Goal: Information Seeking & Learning: Learn about a topic

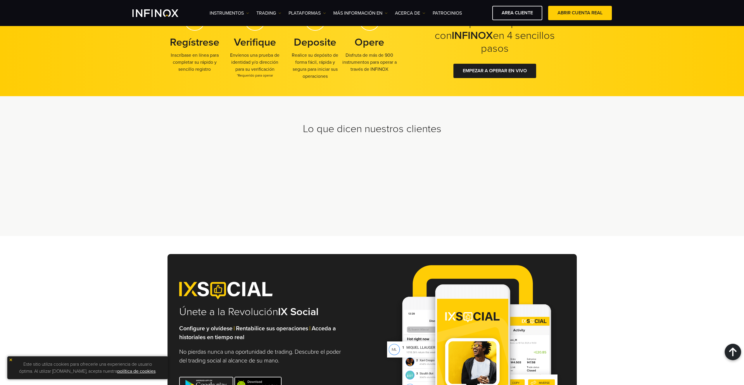
scroll to position [1477, 0]
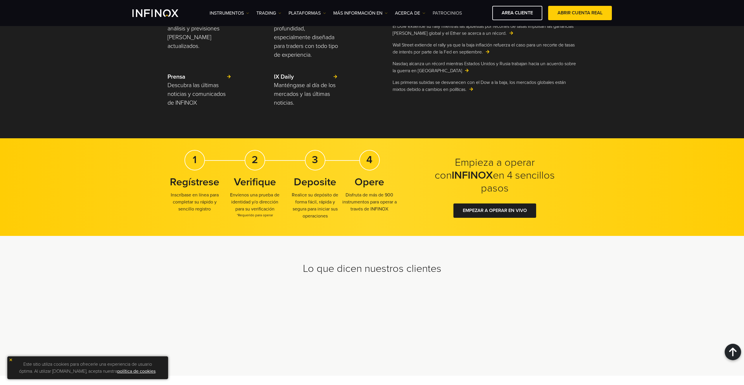
click at [452, 13] on link "Patrocinios" at bounding box center [446, 13] width 29 height 7
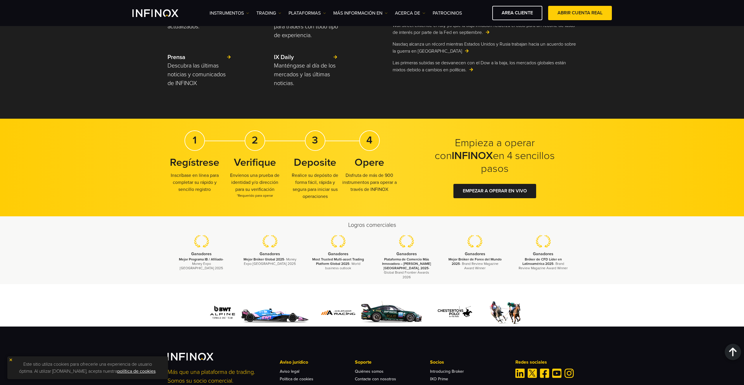
scroll to position [818, 0]
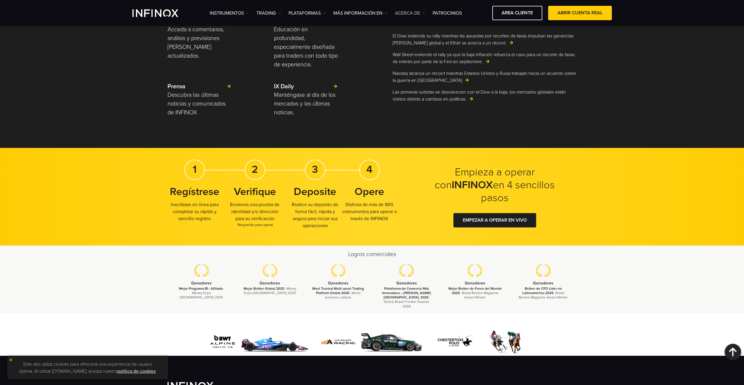
click at [413, 14] on link "ACERCA DE" at bounding box center [410, 13] width 30 height 7
click at [424, 27] on link "Acerca de INFINOX" at bounding box center [423, 31] width 57 height 13
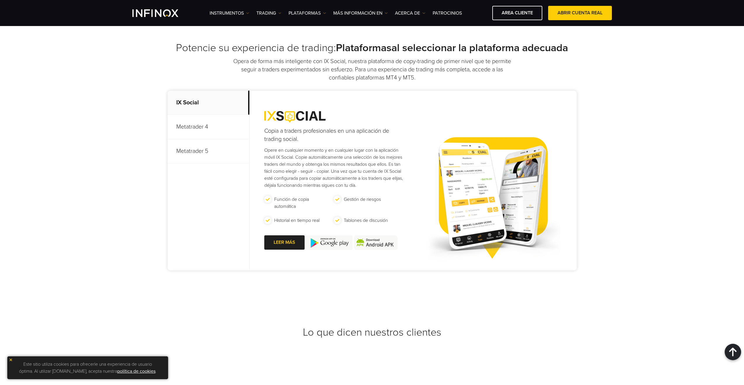
scroll to position [1841, 0]
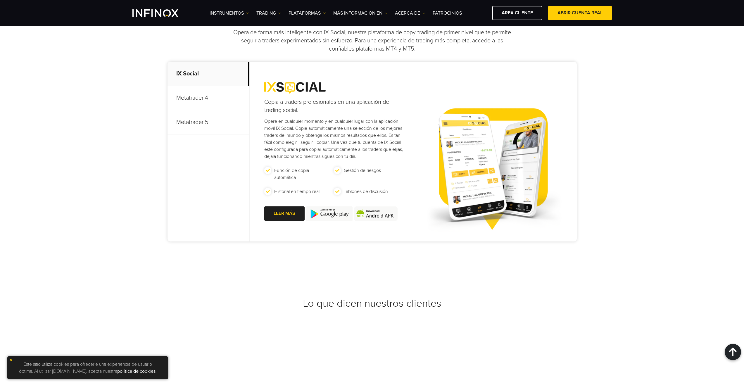
click at [199, 96] on p "Metatrader 4" at bounding box center [208, 98] width 82 height 24
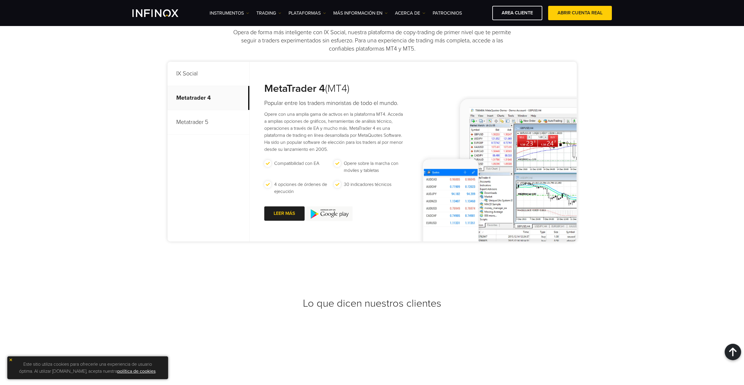
scroll to position [0, 0]
click at [197, 115] on p "Metatrader 5" at bounding box center [208, 122] width 82 height 24
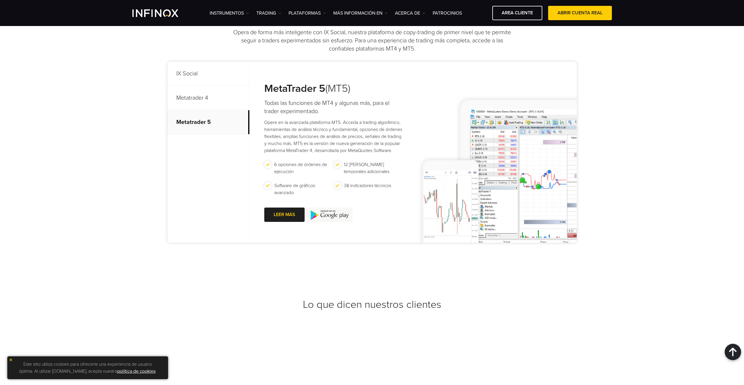
click at [195, 69] on p "IX Social" at bounding box center [208, 74] width 82 height 24
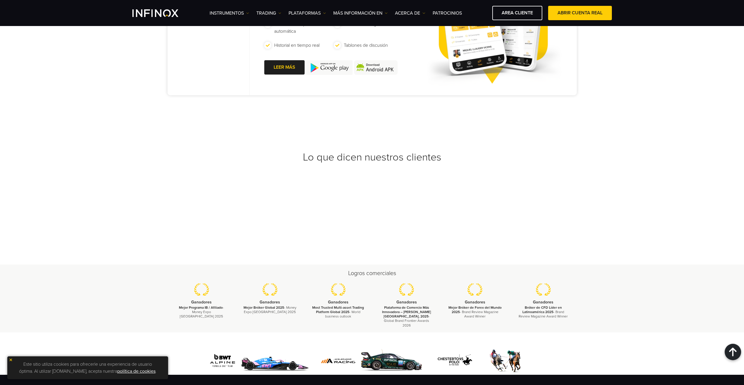
scroll to position [2104, 0]
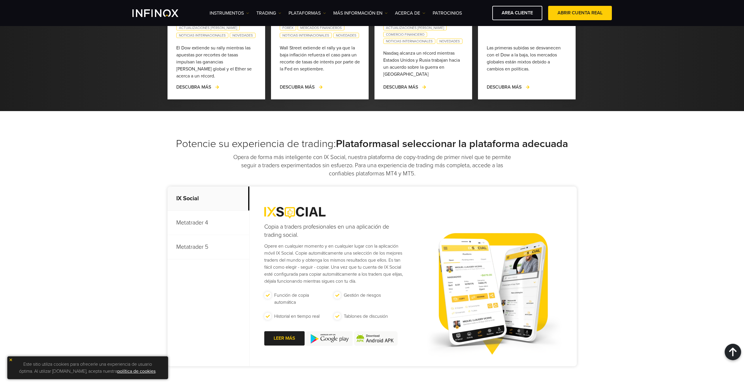
drag, startPoint x: 502, startPoint y: 325, endPoint x: 501, endPoint y: 283, distance: 42.4
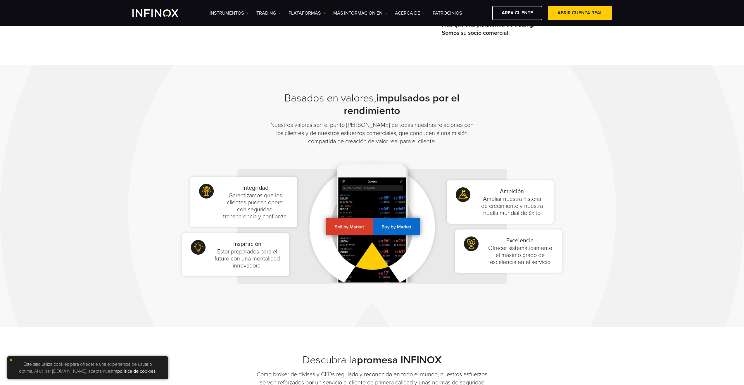
scroll to position [353, 0]
